Goal: Check status: Check status

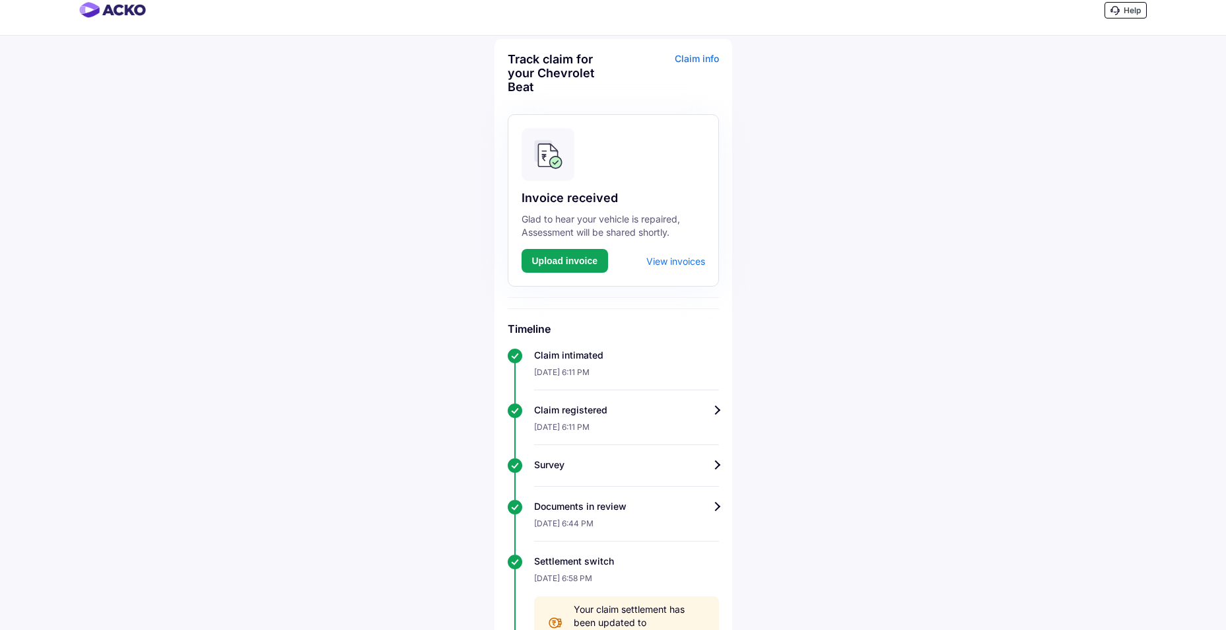
scroll to position [11, 0]
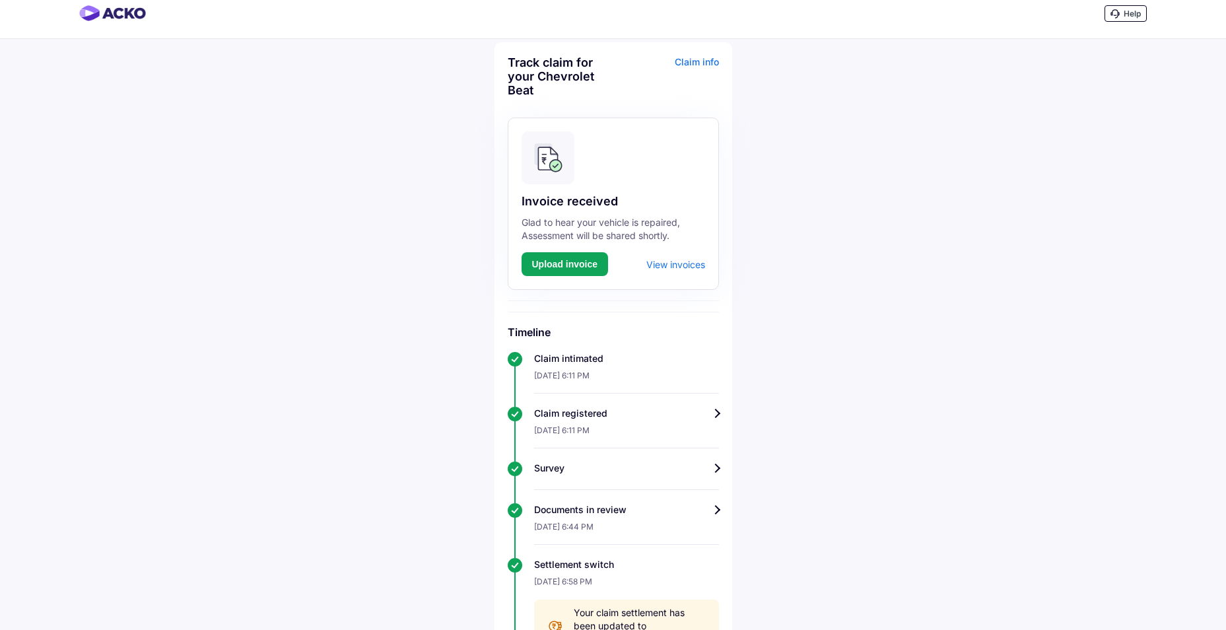
click at [658, 265] on div "View invoices" at bounding box center [675, 264] width 59 height 11
click at [678, 265] on div "View invoices" at bounding box center [675, 264] width 59 height 11
click at [668, 262] on div "View invoices" at bounding box center [675, 264] width 59 height 11
click at [704, 65] on div "Claim info" at bounding box center [668, 81] width 102 height 52
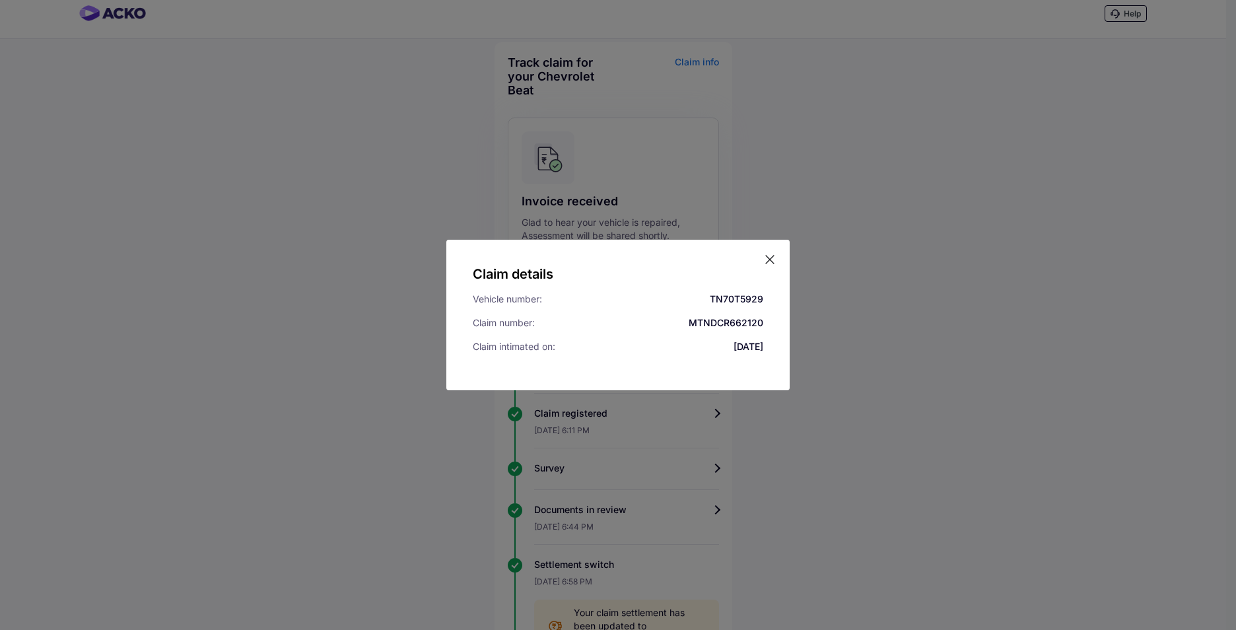
click at [768, 253] on icon at bounding box center [769, 259] width 13 height 13
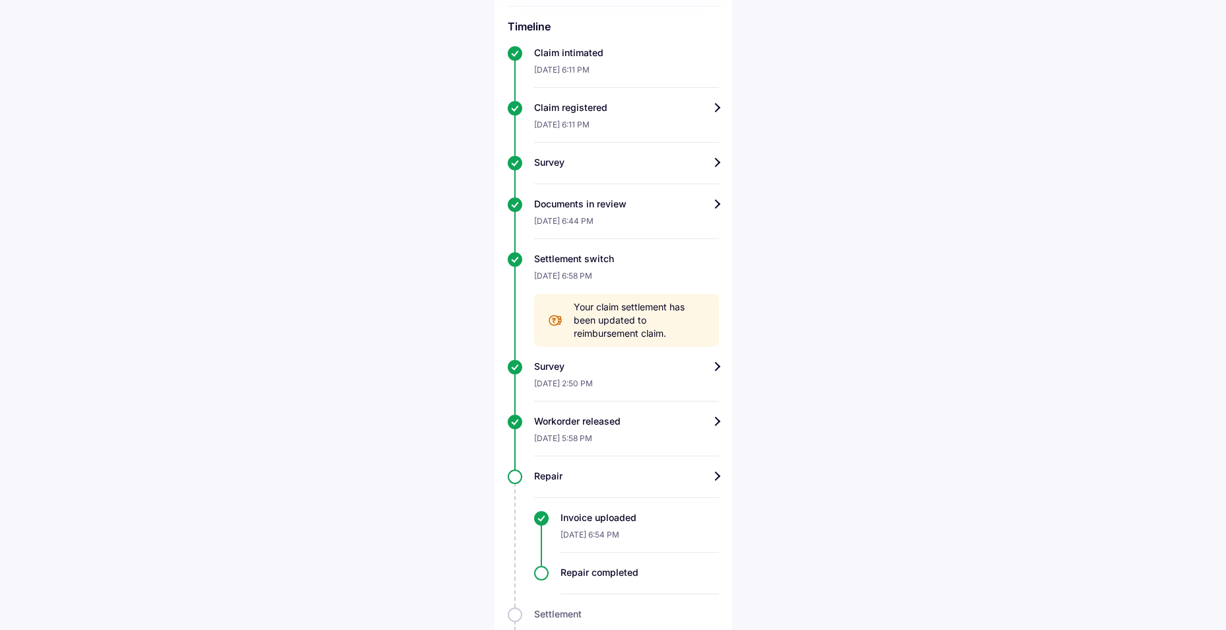
scroll to position [433, 0]
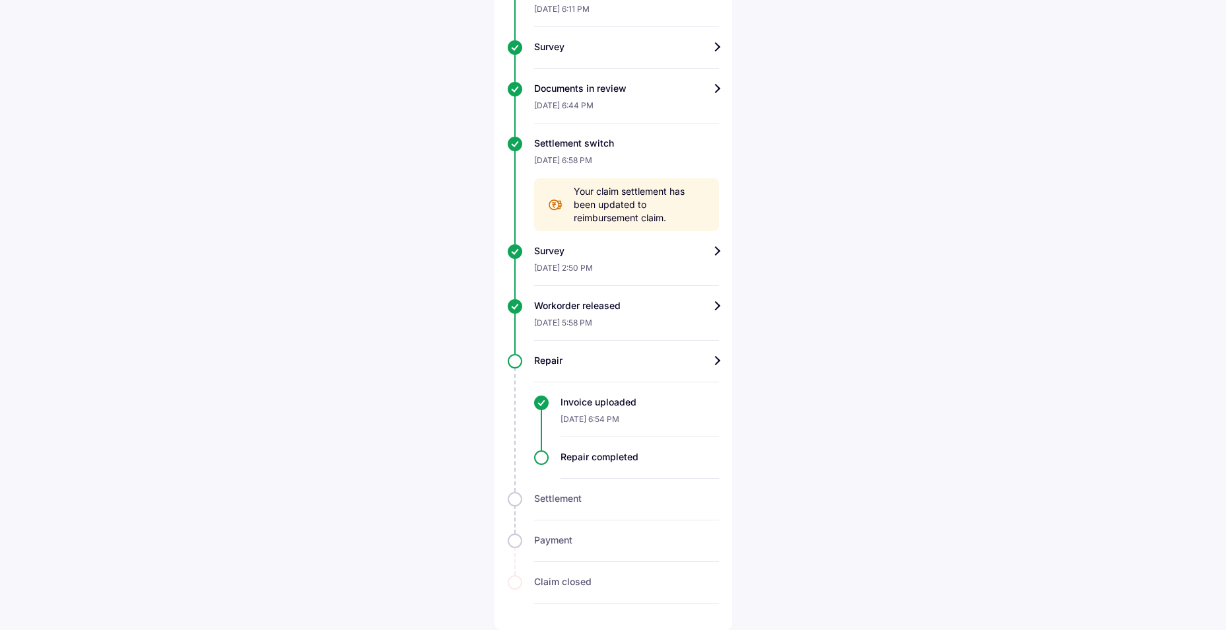
click at [674, 363] on div "Repair" at bounding box center [626, 360] width 185 height 13
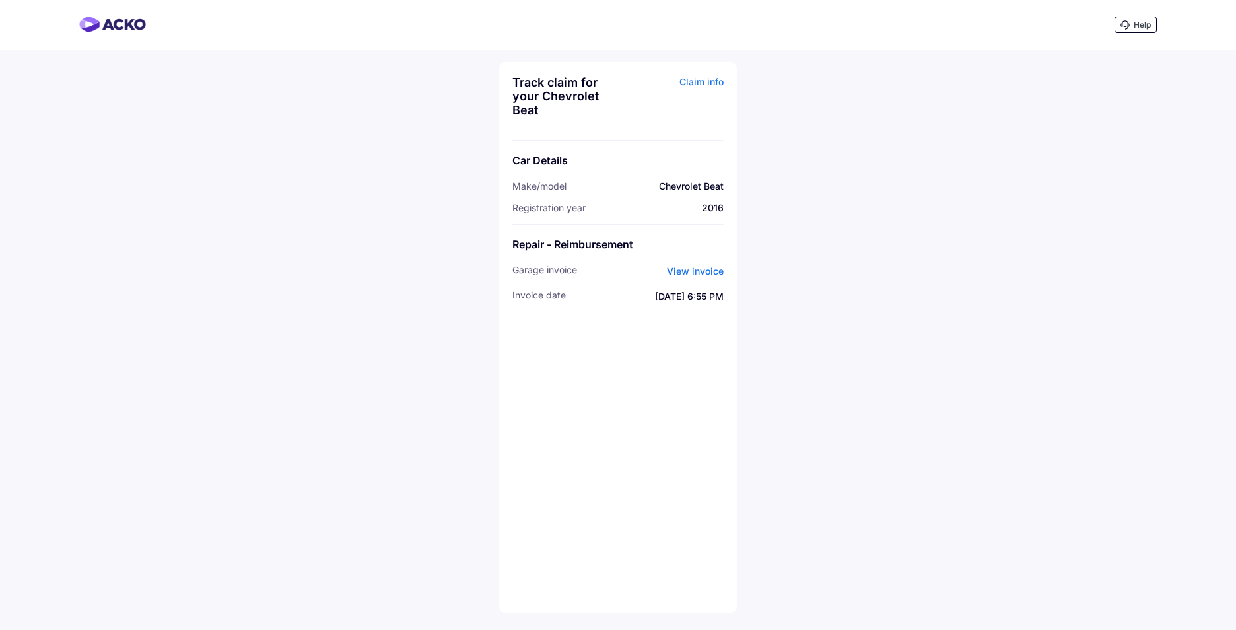
click at [701, 271] on span "View invoice" at bounding box center [695, 270] width 57 height 11
click at [522, 421] on div "Track claim for your Chevrolet Beat Claim info Car Details Make/model Chevrolet…" at bounding box center [618, 337] width 238 height 551
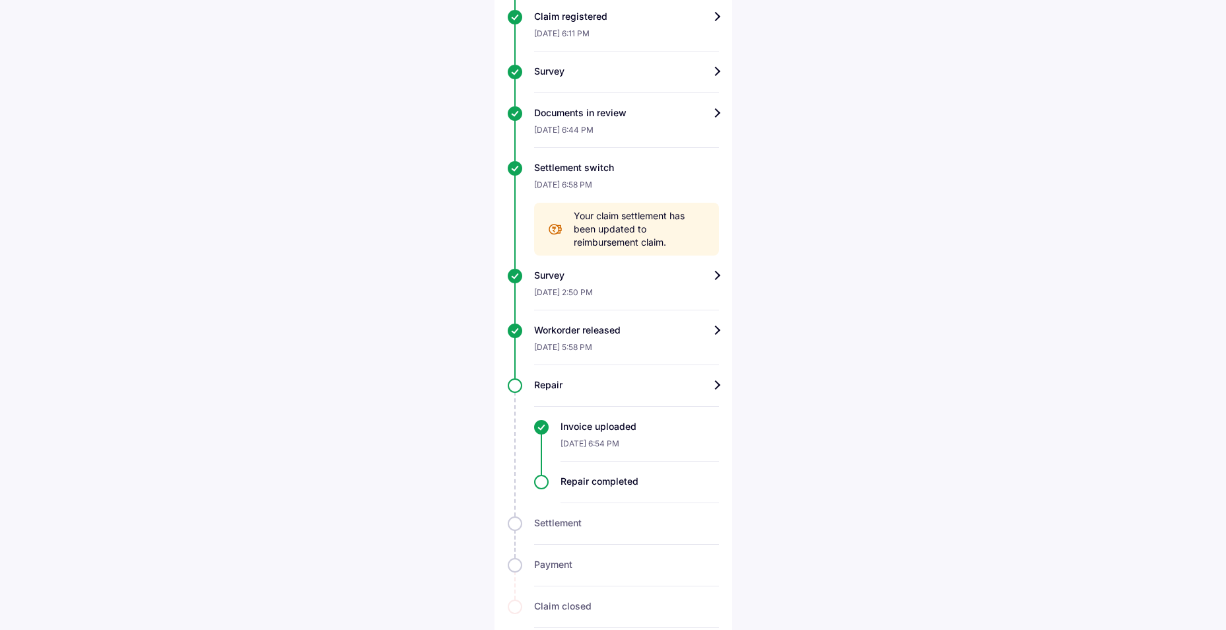
scroll to position [433, 0]
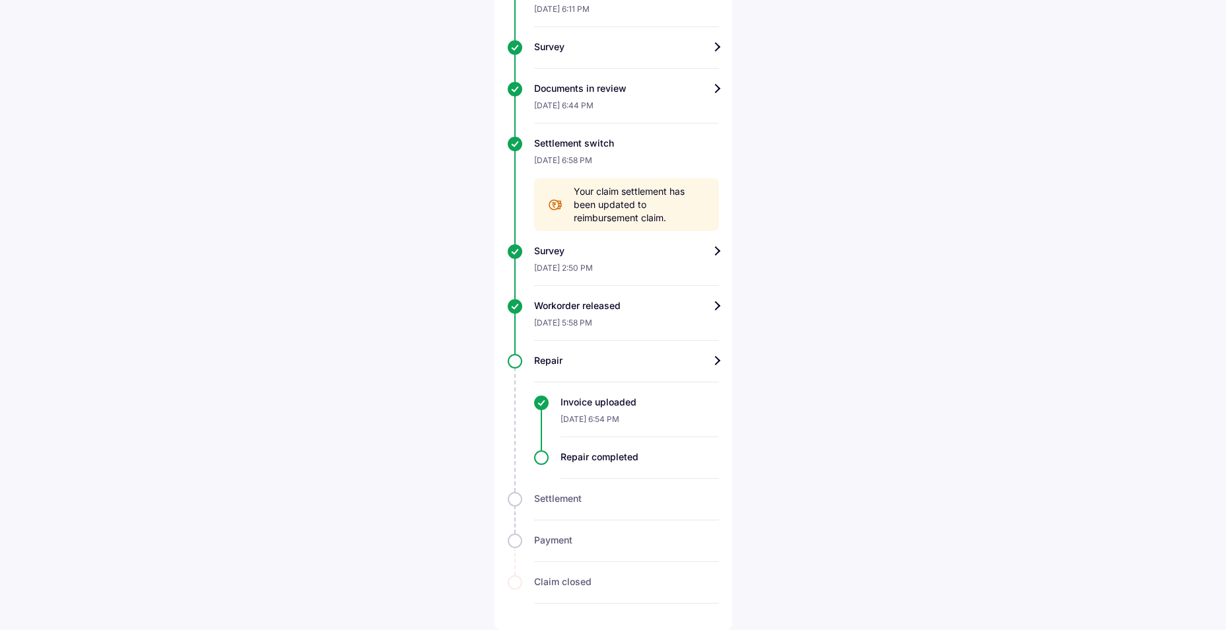
click at [561, 401] on div "Invoice uploaded" at bounding box center [640, 402] width 158 height 13
click at [542, 458] on div "Repair completed" at bounding box center [626, 464] width 185 height 28
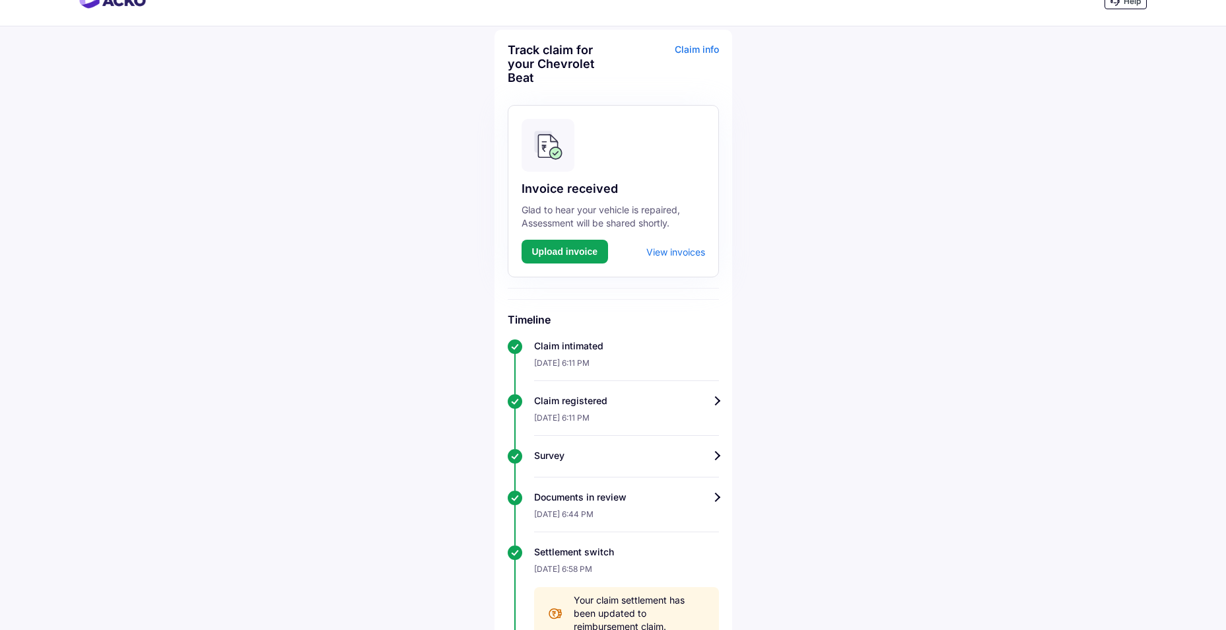
scroll to position [0, 0]
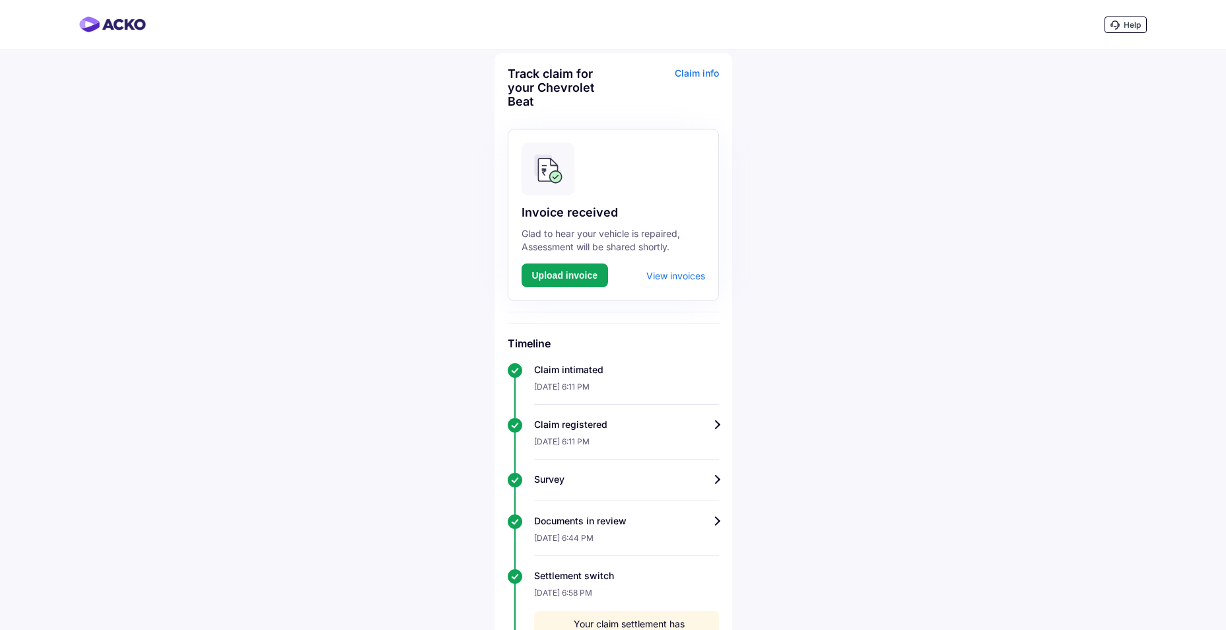
click at [1138, 17] on div "Help" at bounding box center [1126, 25] width 42 height 17
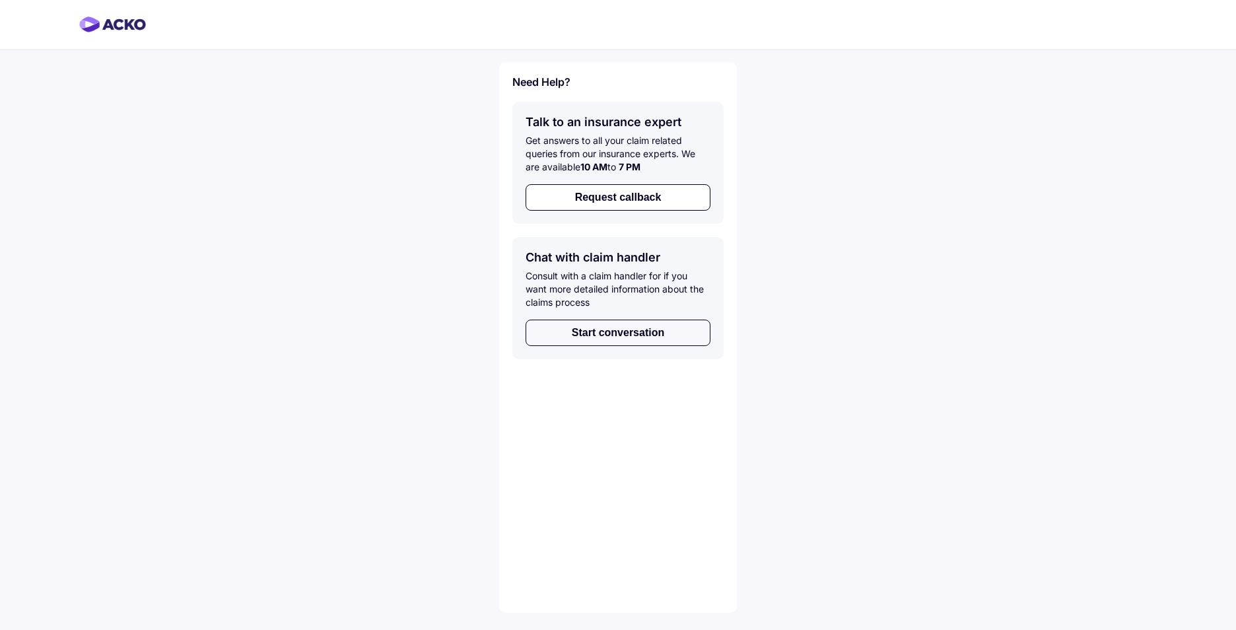
click at [673, 326] on button "Start conversation" at bounding box center [618, 333] width 185 height 26
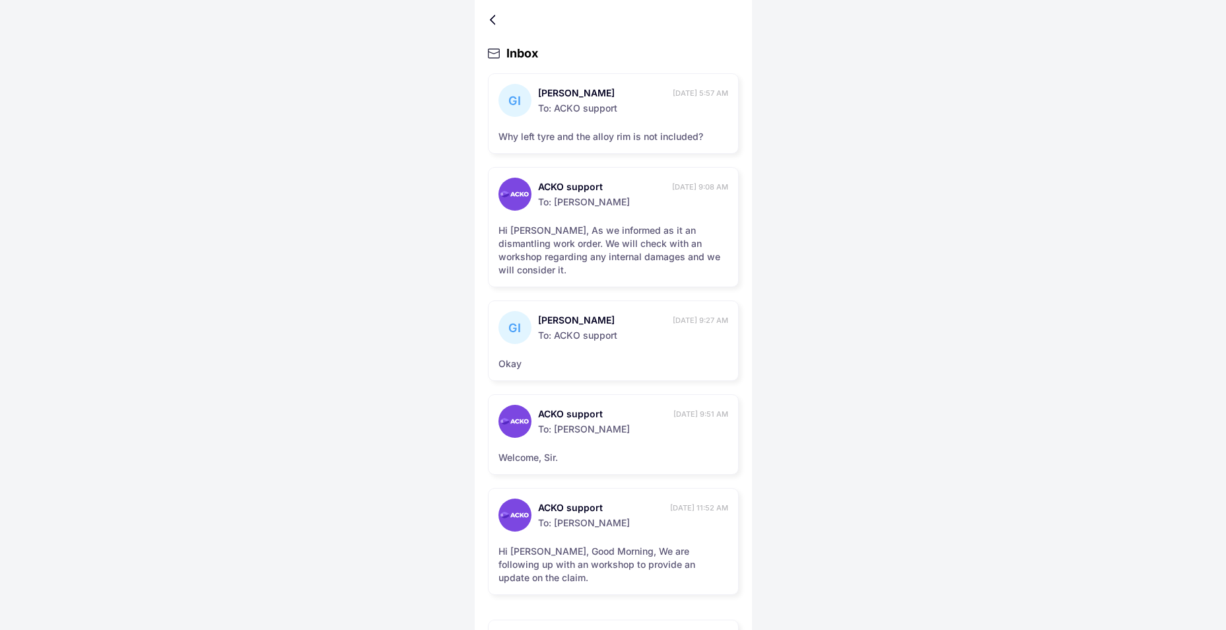
click at [493, 22] on div at bounding box center [495, 20] width 8 height 7
